Goal: Information Seeking & Learning: Learn about a topic

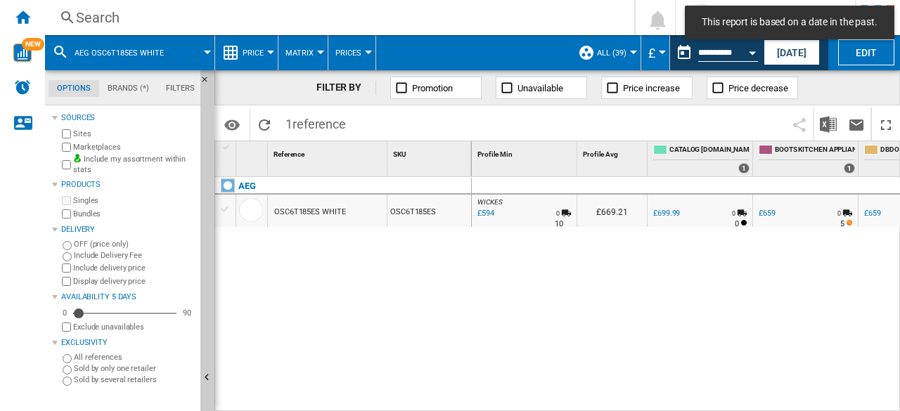
click at [112, 15] on div "Search" at bounding box center [337, 18] width 522 height 20
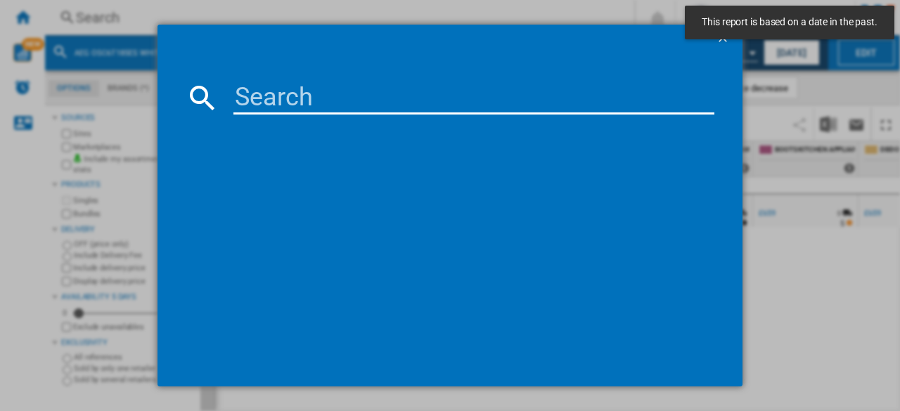
click at [298, 94] on input at bounding box center [473, 98] width 481 height 34
paste input "LFR61144B"
type input "LFR61144B"
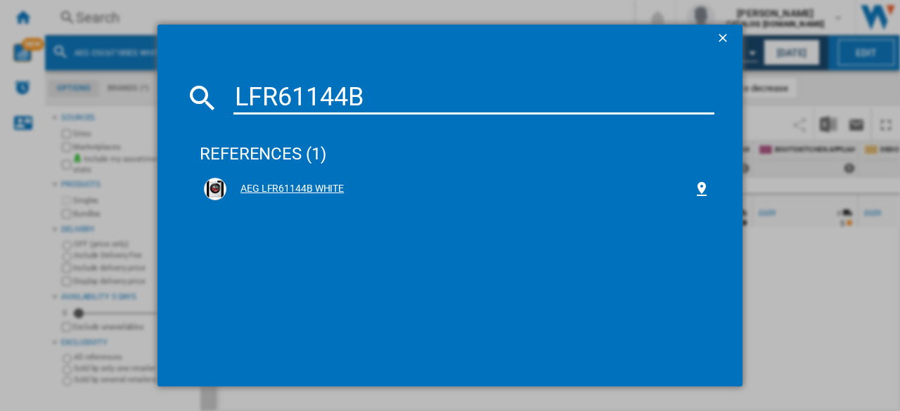
click at [331, 186] on div "AEG LFR61144B WHITE" at bounding box center [459, 189] width 467 height 14
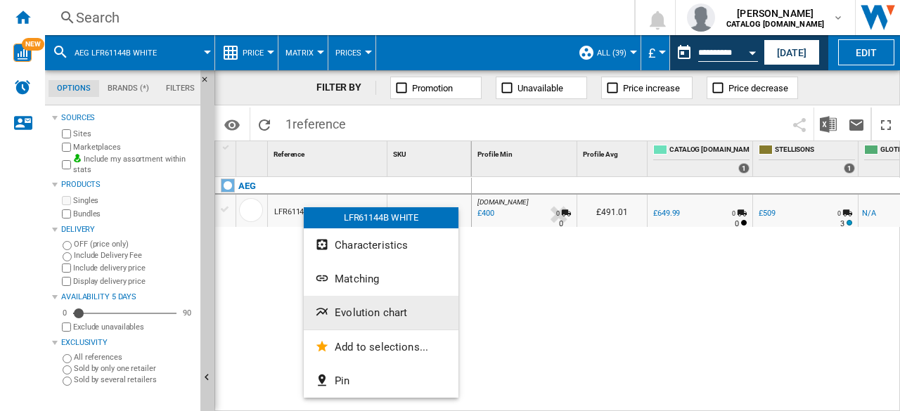
click at [336, 309] on span "Evolution chart" at bounding box center [371, 313] width 72 height 13
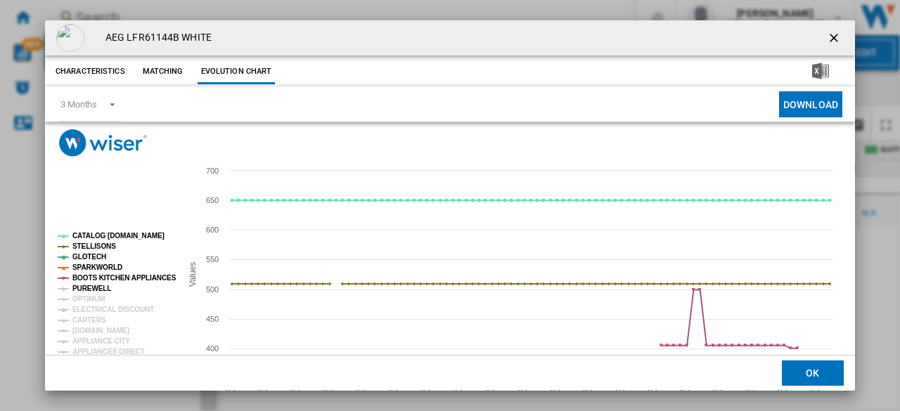
click at [87, 286] on tspan "PUREWELL" at bounding box center [91, 289] width 39 height 8
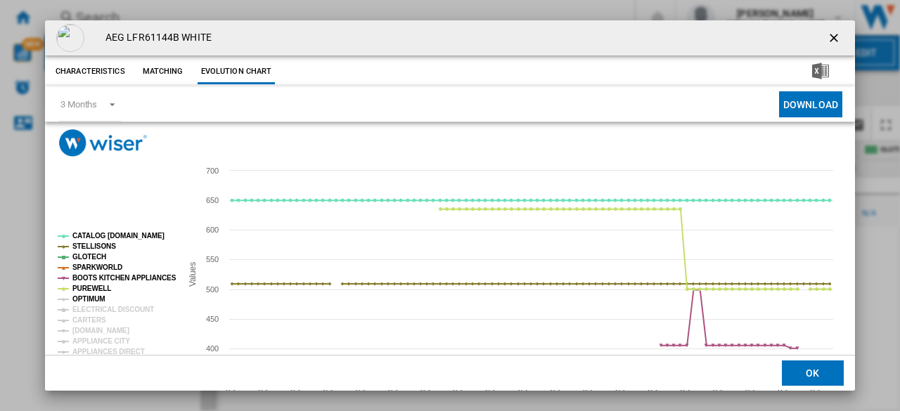
click at [87, 298] on tspan "OPTIMUM" at bounding box center [88, 299] width 33 height 8
click at [87, 311] on tspan "ELECTRICAL DISCOUNT" at bounding box center [113, 310] width 82 height 8
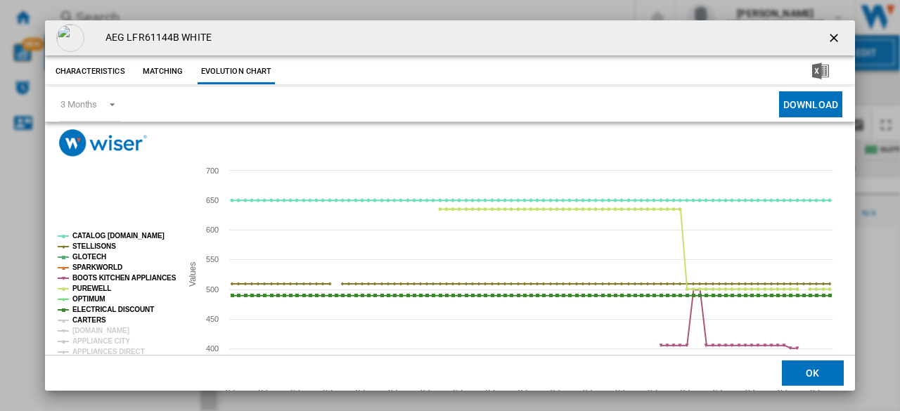
click at [86, 321] on tspan "CARTERS" at bounding box center [89, 320] width 34 height 8
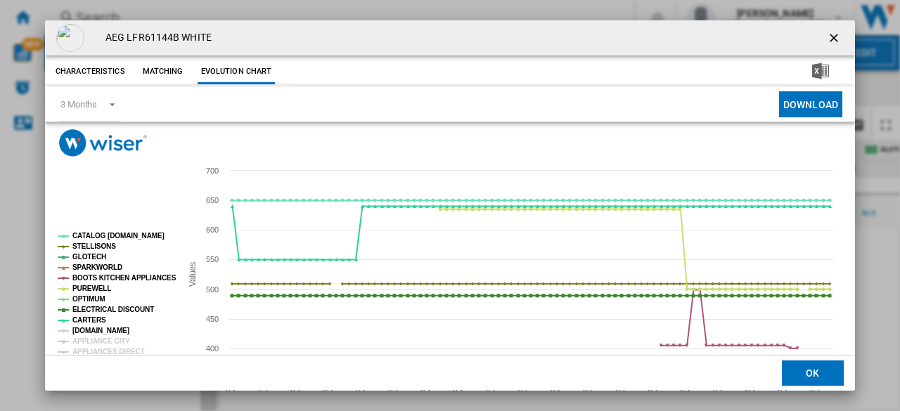
click at [85, 331] on tspan "[DOMAIN_NAME]" at bounding box center [100, 331] width 57 height 8
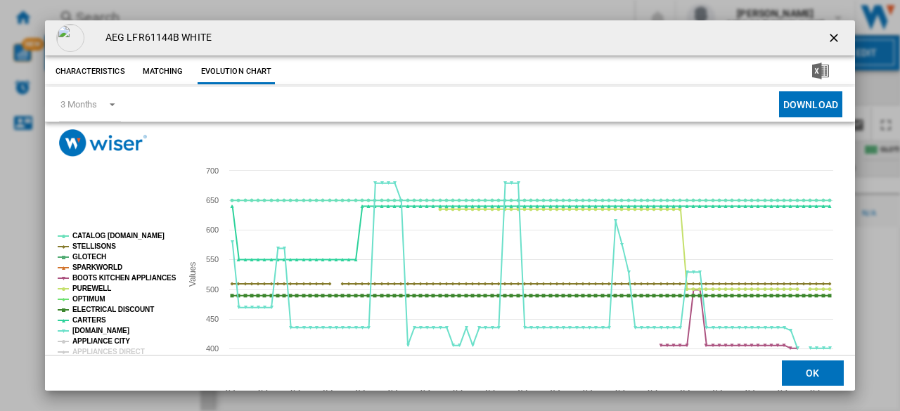
click at [85, 341] on tspan "APPLIANCE CITY" at bounding box center [101, 341] width 58 height 8
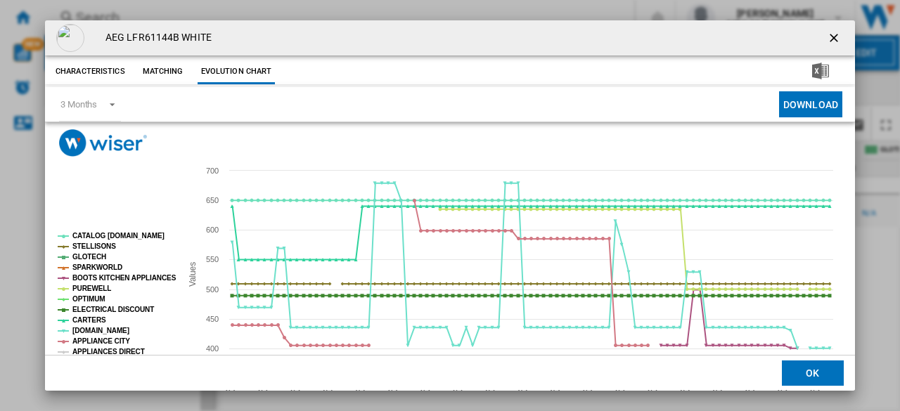
click at [86, 349] on tspan "APPLIANCES DIRECT" at bounding box center [108, 352] width 72 height 8
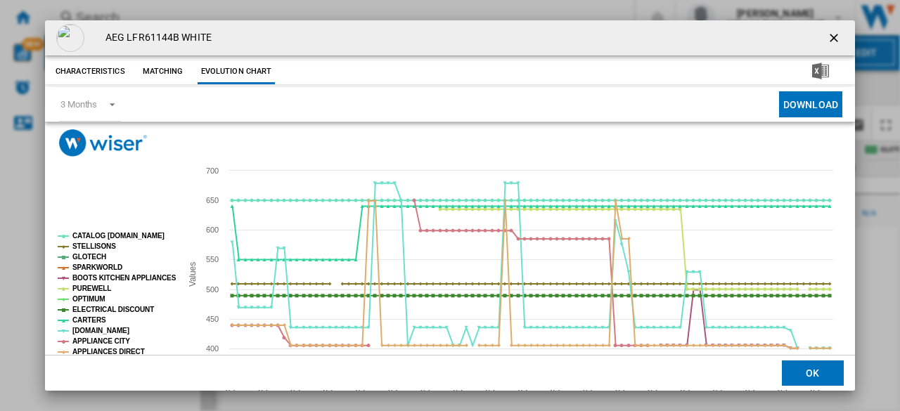
scroll to position [82, 0]
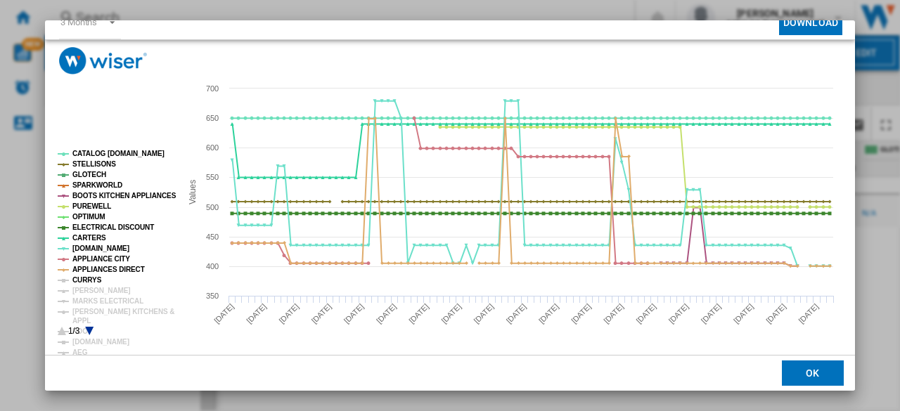
click at [86, 279] on tspan "CURRYS" at bounding box center [87, 280] width 30 height 8
click at [89, 290] on tspan "[PERSON_NAME]" at bounding box center [101, 291] width 58 height 8
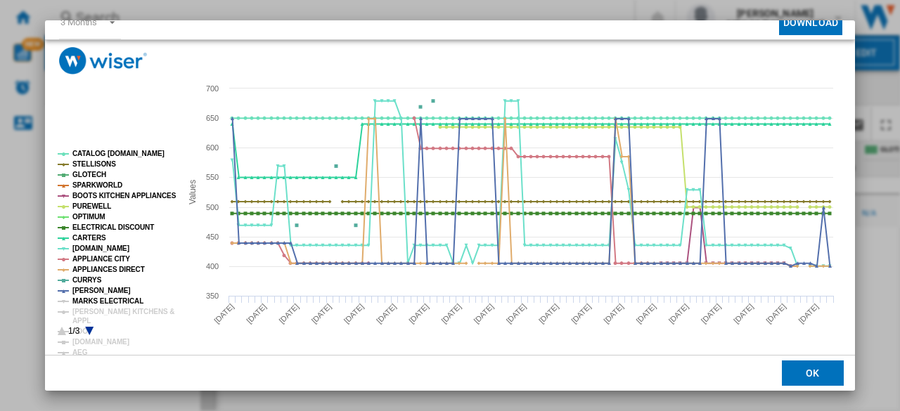
click at [87, 301] on tspan "MARKS ELECTRICAL" at bounding box center [107, 301] width 71 height 8
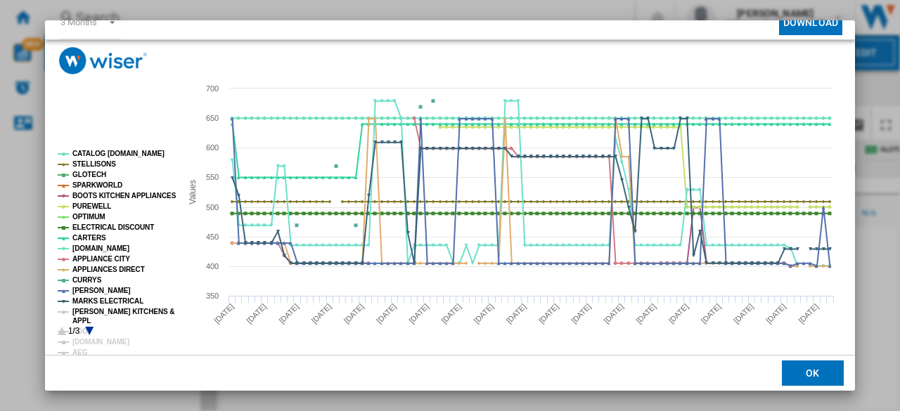
click at [84, 311] on tspan "[PERSON_NAME] KITCHENS &" at bounding box center [123, 312] width 102 height 8
click at [86, 328] on icon "Product popup" at bounding box center [89, 331] width 8 height 8
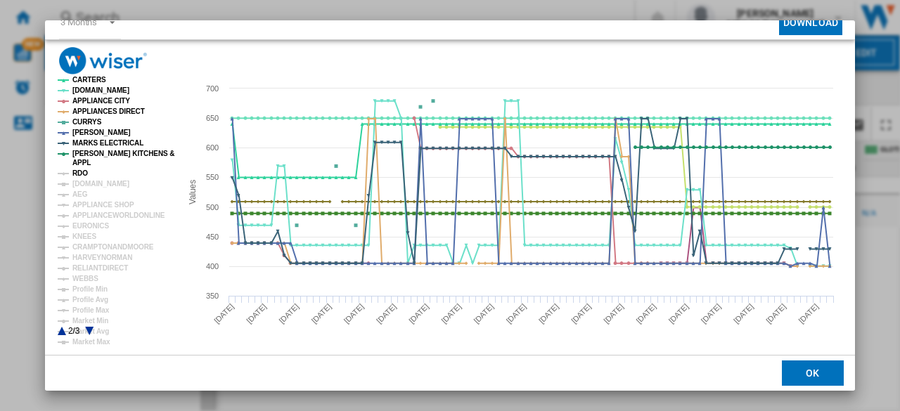
click at [78, 175] on tspan "RDO" at bounding box center [79, 173] width 15 height 8
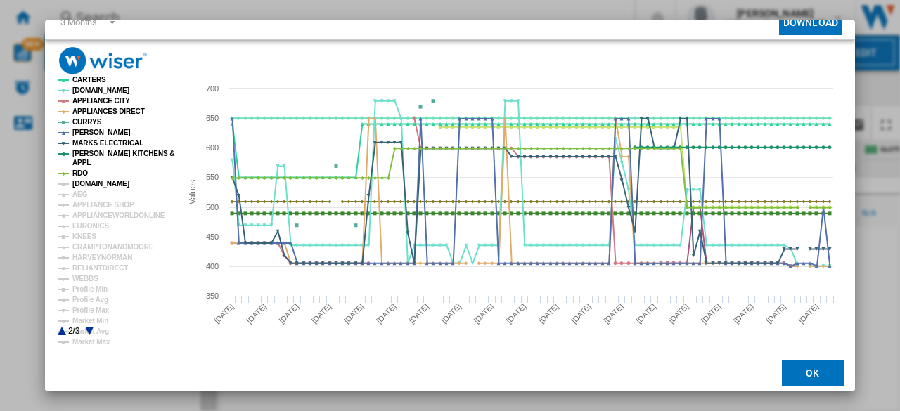
click at [84, 183] on tspan "[DOMAIN_NAME]" at bounding box center [100, 184] width 57 height 8
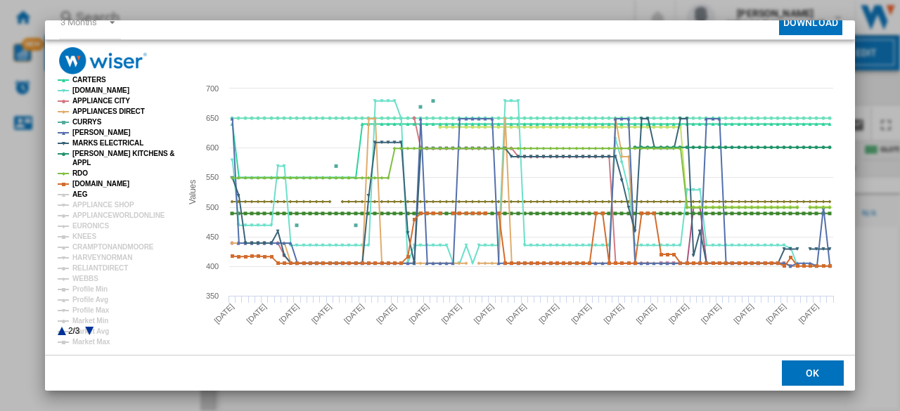
click at [80, 196] on tspan "AEG" at bounding box center [79, 195] width 15 height 8
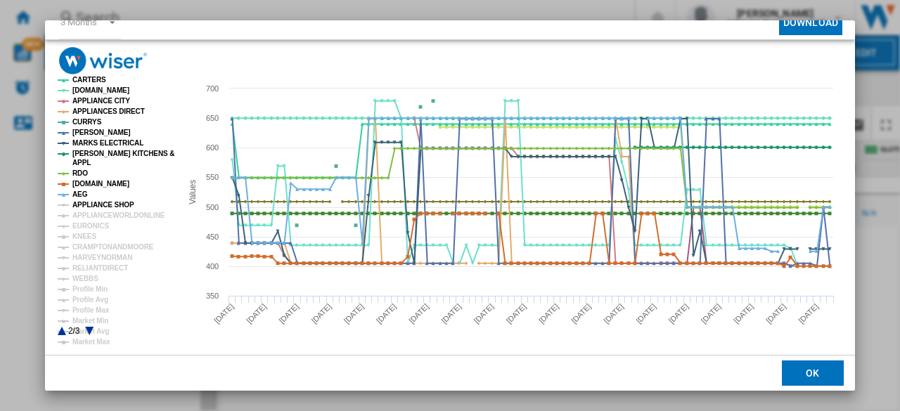
click at [89, 203] on tspan "APPLIANCE SHOP" at bounding box center [103, 205] width 62 height 8
click at [87, 216] on tspan "APPLIANCEWORLDONLINE" at bounding box center [118, 216] width 93 height 8
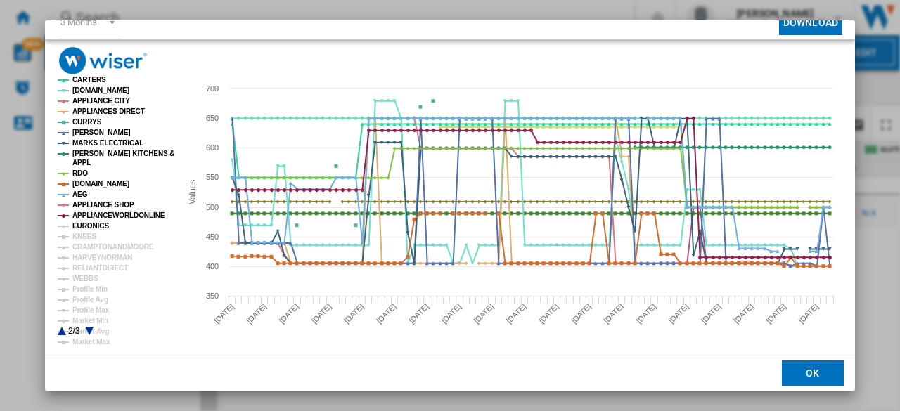
click at [87, 226] on tspan "EURONICS" at bounding box center [90, 226] width 37 height 8
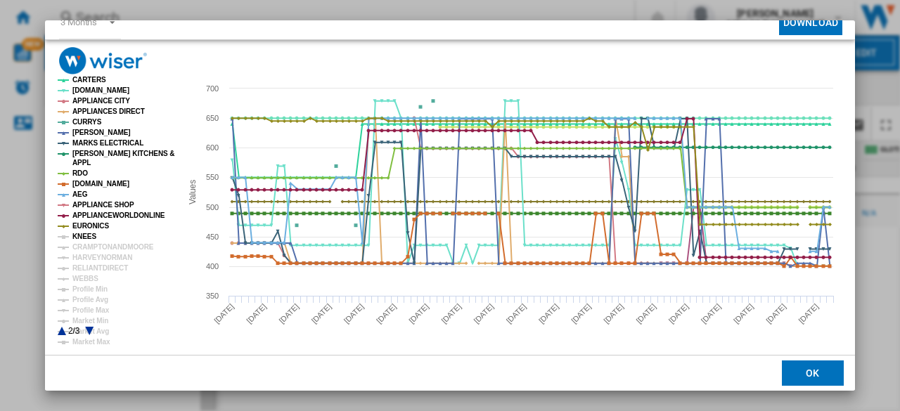
click at [85, 236] on tspan "KNEES" at bounding box center [84, 237] width 24 height 8
click at [89, 247] on tspan "CRAMPTONANDMOORE" at bounding box center [113, 247] width 82 height 8
click at [89, 256] on tspan "HARVEYNORMAN" at bounding box center [102, 258] width 60 height 8
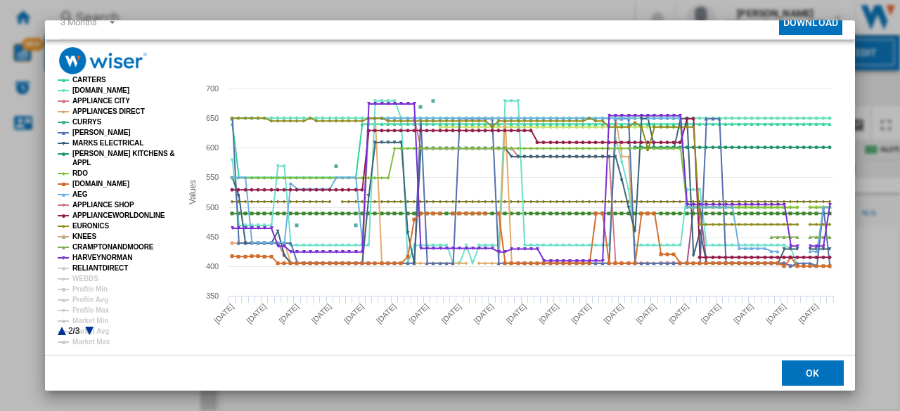
click at [87, 265] on tspan "RELIANTDIRECT" at bounding box center [100, 268] width 56 height 8
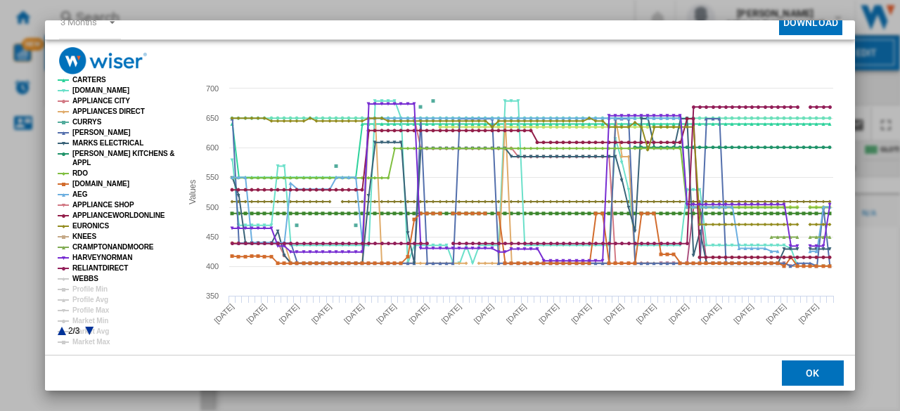
click at [84, 278] on tspan "WEBBS" at bounding box center [85, 279] width 26 height 8
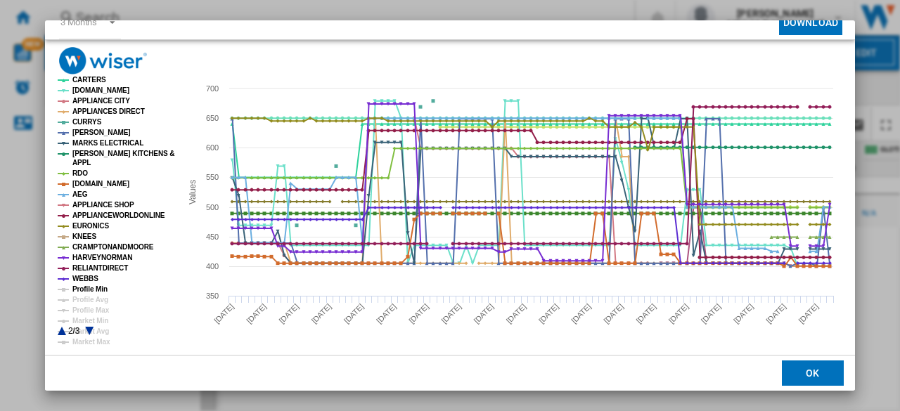
click at [90, 289] on tspan "Profile Min" at bounding box center [89, 289] width 35 height 8
